Goal: Consume media (video, audio)

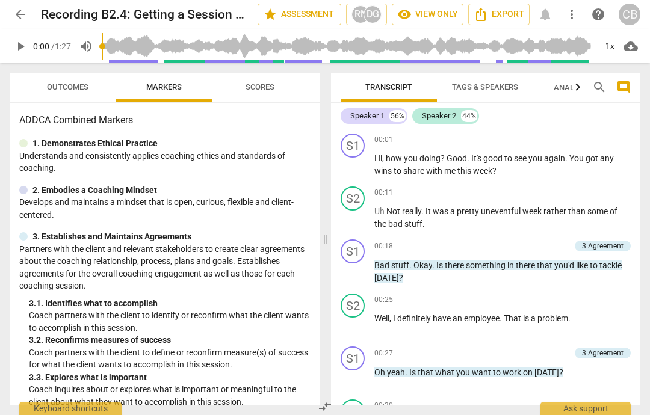
click at [10, 42] on span "play_arrow" at bounding box center [21, 46] width 22 height 14
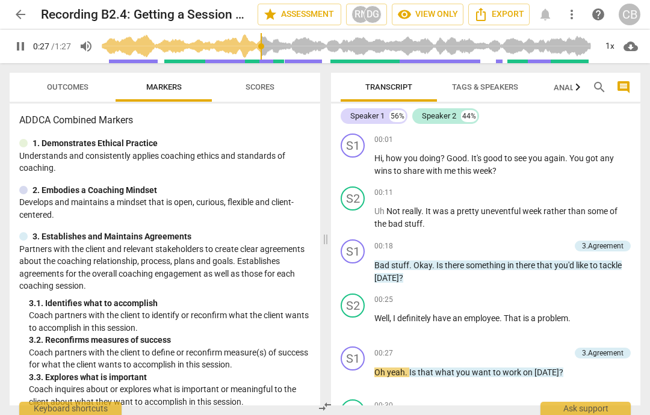
click at [16, 51] on span "pause" at bounding box center [20, 46] width 14 height 14
click at [31, 49] on span "play_arrow" at bounding box center [21, 46] width 22 height 14
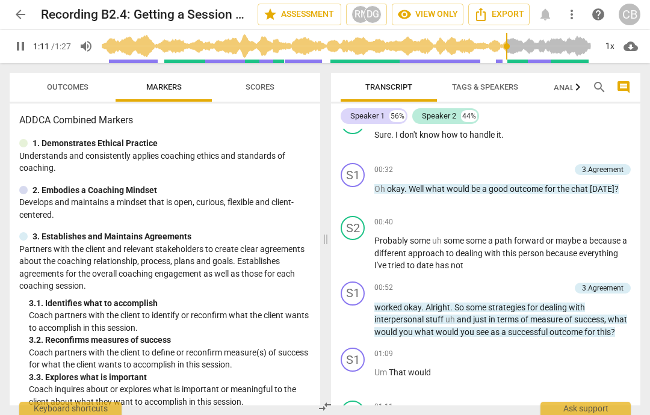
scroll to position [481, 0]
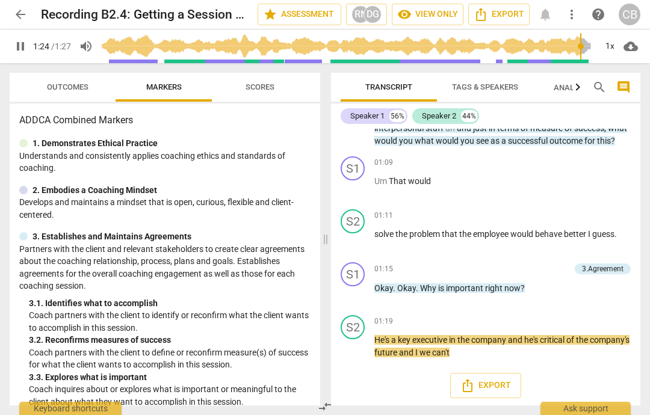
click at [573, 47] on input "range" at bounding box center [349, 46] width 494 height 39
click at [537, 54] on input "range" at bounding box center [349, 46] width 494 height 39
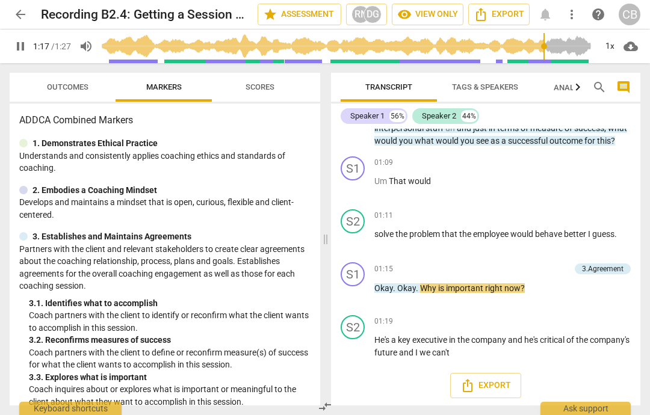
click at [486, 50] on input "range" at bounding box center [349, 46] width 494 height 39
click at [411, 48] on input "range" at bounding box center [349, 46] width 494 height 39
click at [449, 42] on input "range" at bounding box center [349, 46] width 494 height 39
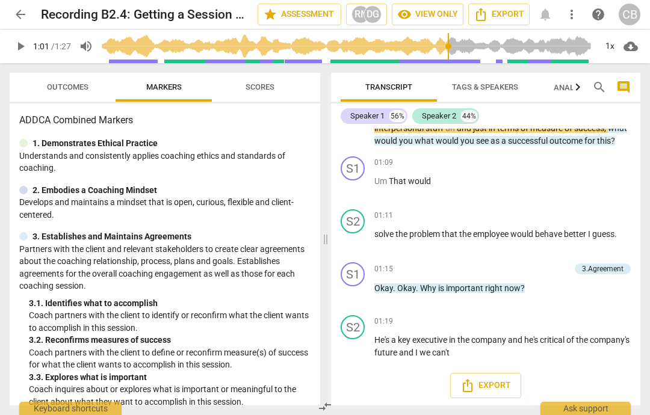
click at [23, 44] on span "play_arrow" at bounding box center [20, 46] width 14 height 14
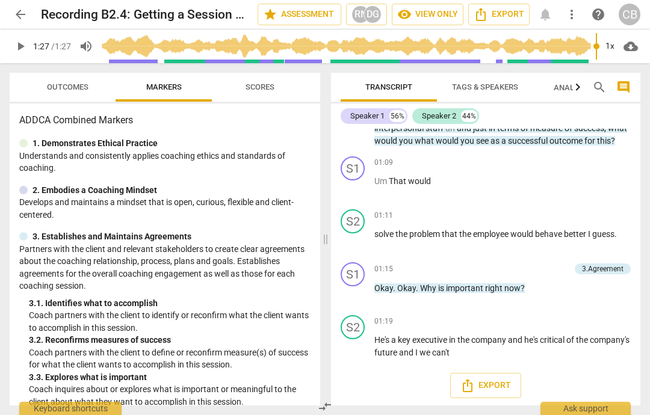
type input "87"
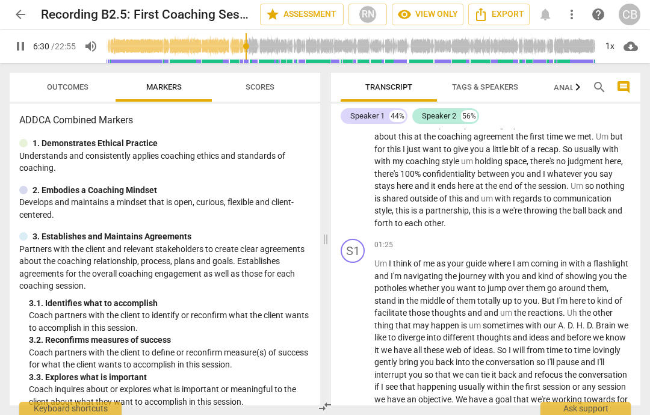
scroll to position [1434, 0]
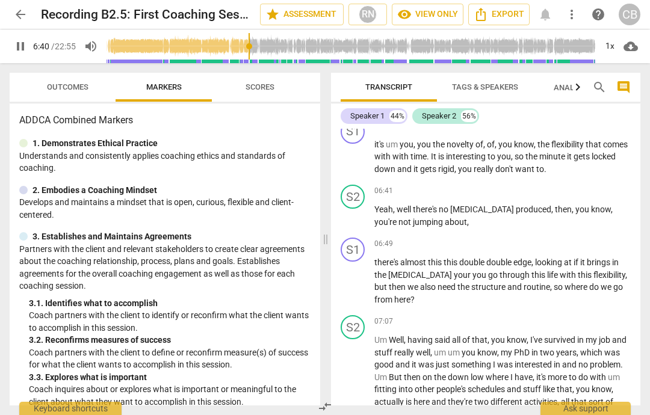
click at [198, 44] on input "range" at bounding box center [350, 46] width 489 height 39
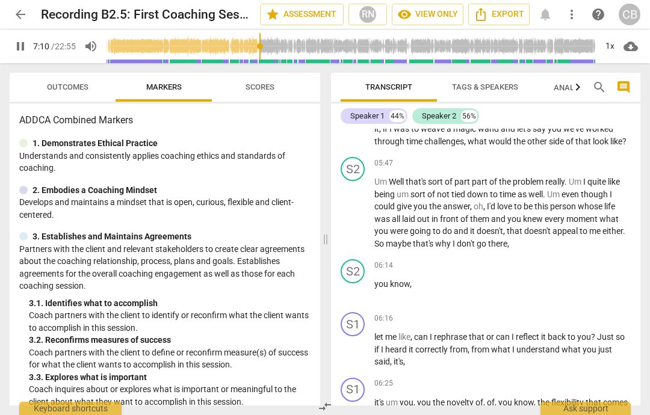
scroll to position [1458, 0]
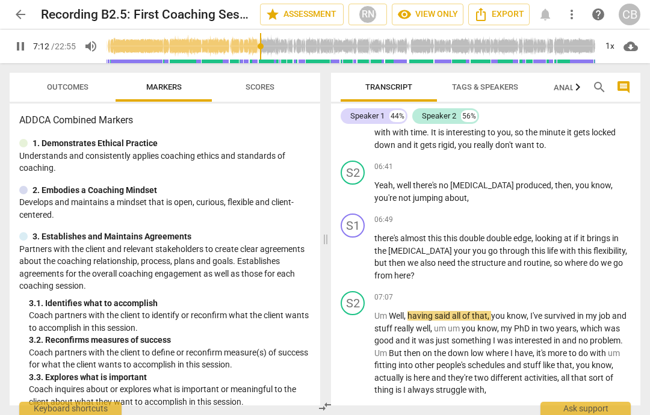
click at [23, 54] on button "pause" at bounding box center [21, 46] width 22 height 22
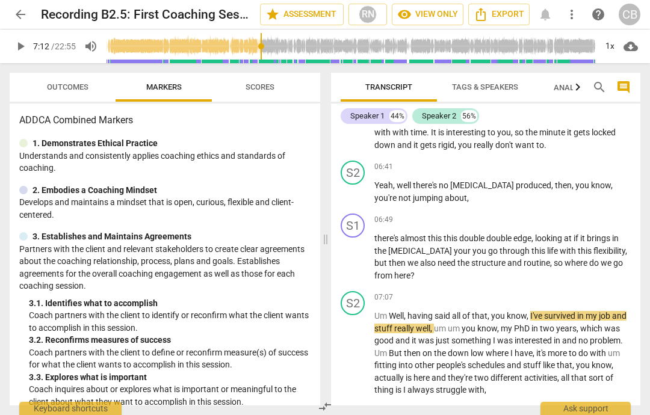
type input "433"
